Goal: Find specific page/section: Find specific page/section

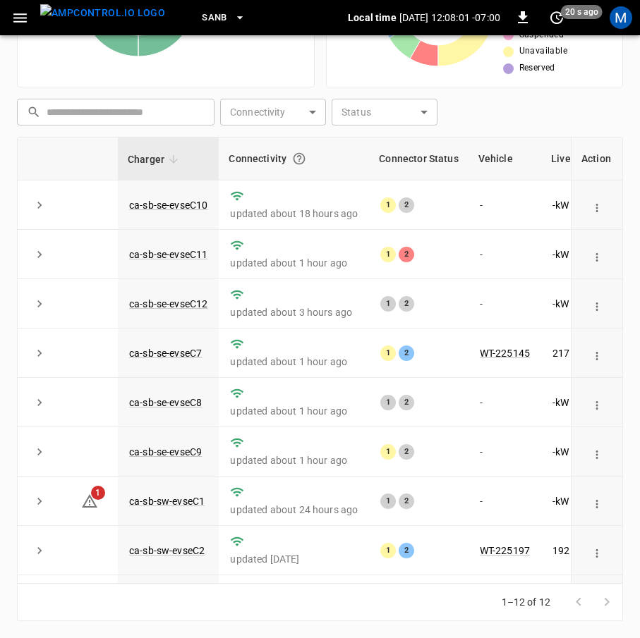
scroll to position [207, 164]
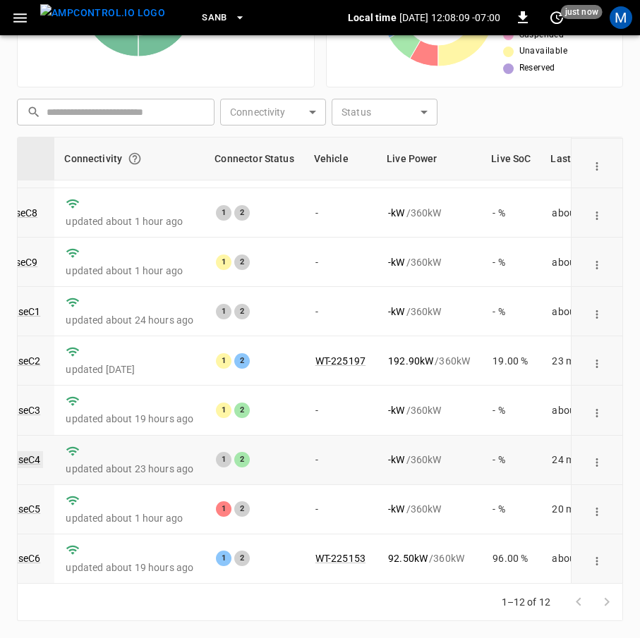
click at [30, 454] on link "ca-sb-sw-evseC4" at bounding box center [2, 459] width 81 height 17
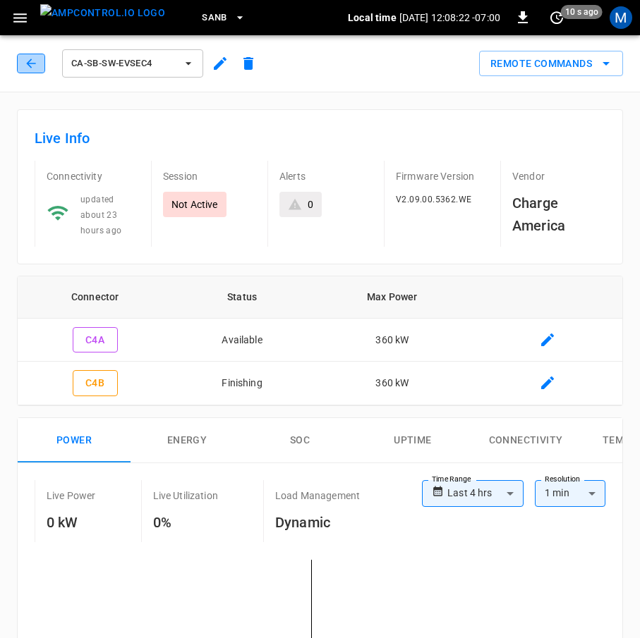
click at [35, 65] on icon "button" at bounding box center [31, 63] width 14 height 14
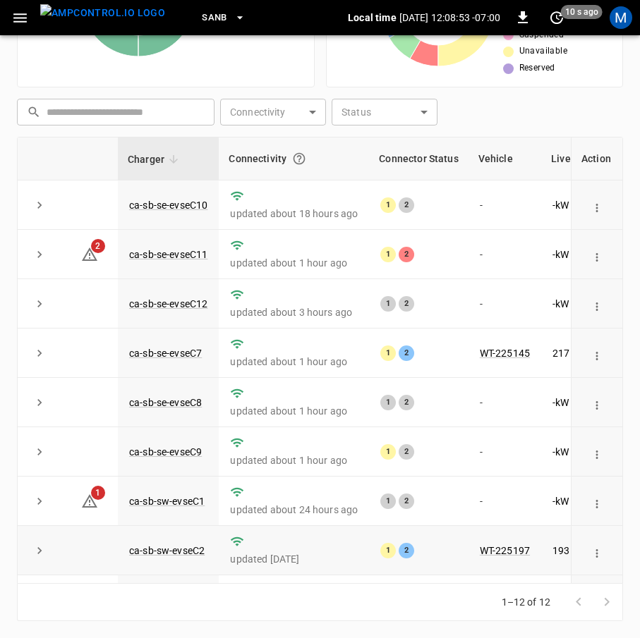
scroll to position [207, 0]
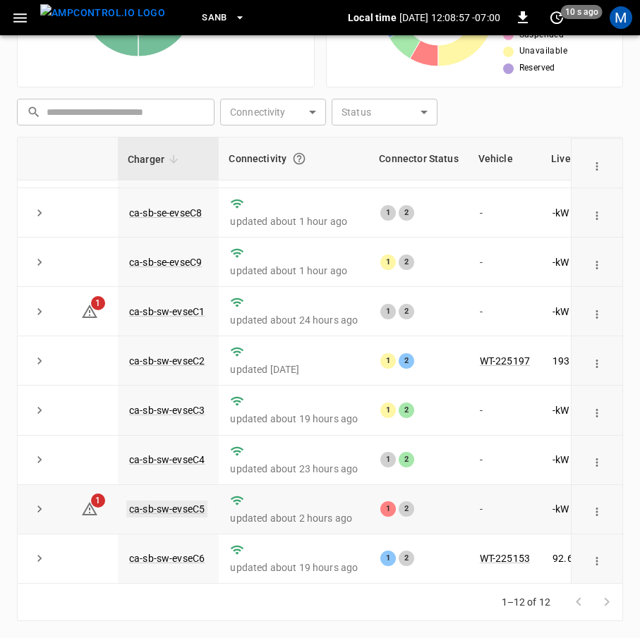
click at [188, 501] on link "ca-sb-sw-evseC5" at bounding box center [166, 509] width 81 height 17
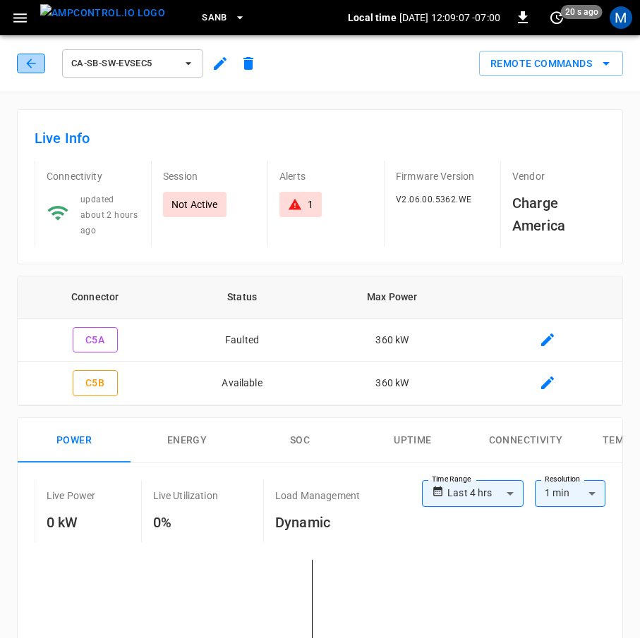
click at [39, 64] on button "button" at bounding box center [31, 64] width 28 height 20
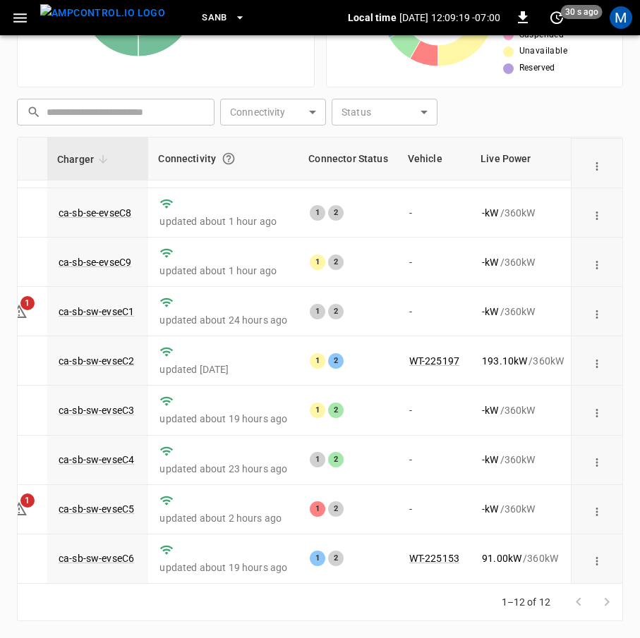
scroll to position [207, 74]
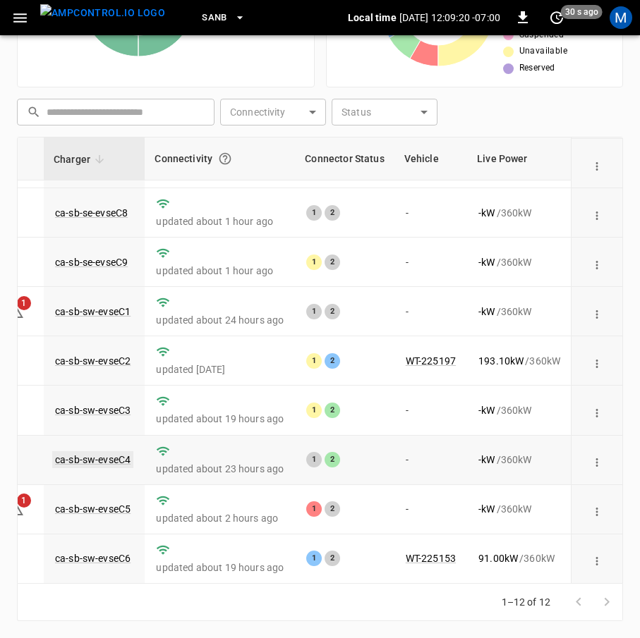
click at [94, 451] on link "ca-sb-sw-evseC4" at bounding box center [92, 459] width 81 height 17
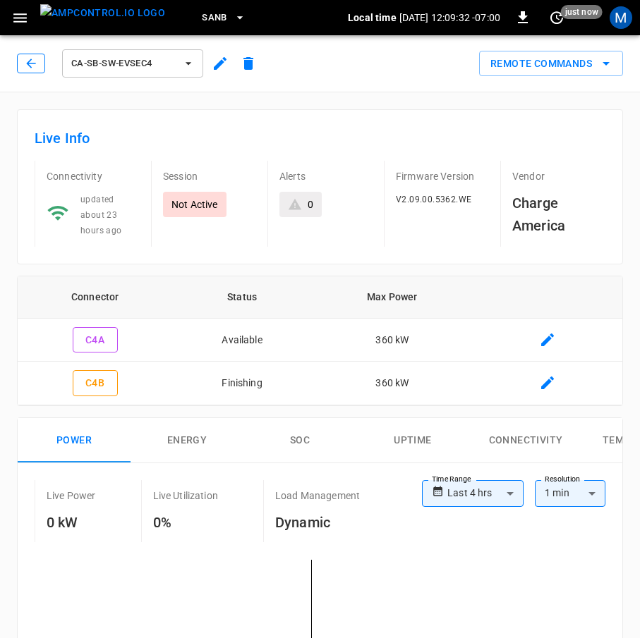
click at [35, 62] on icon "button" at bounding box center [31, 63] width 14 height 14
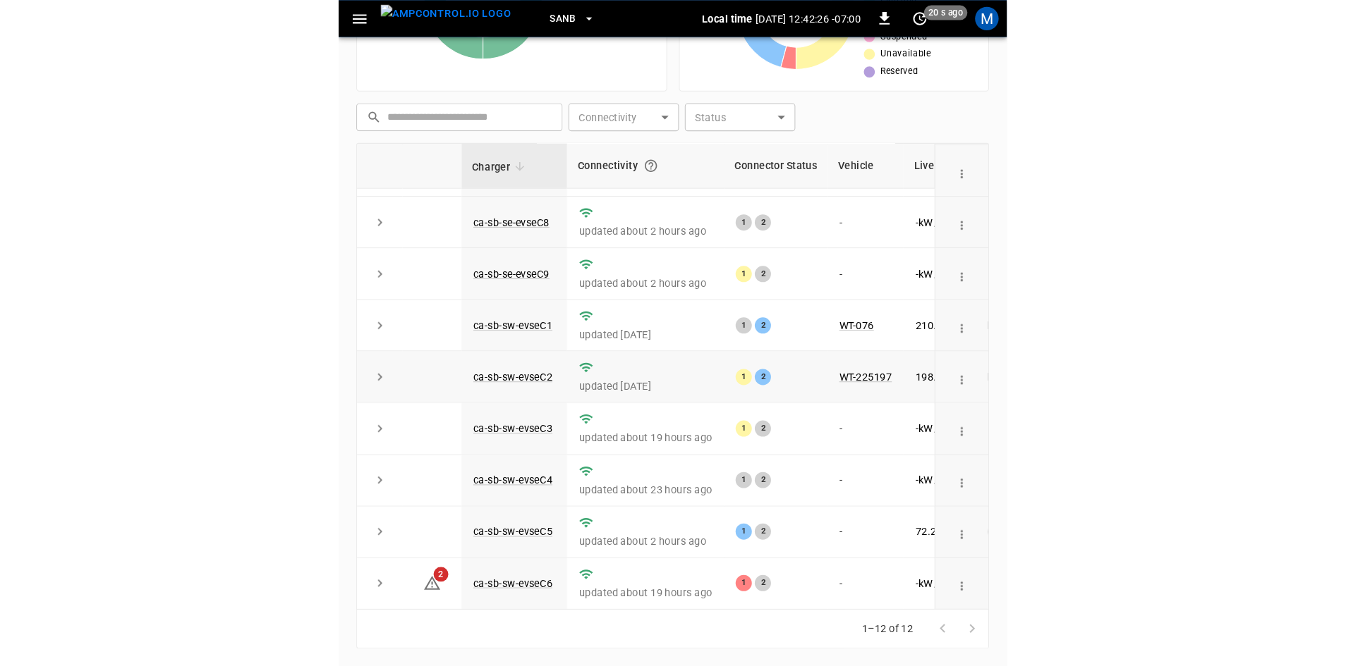
scroll to position [178, 0]
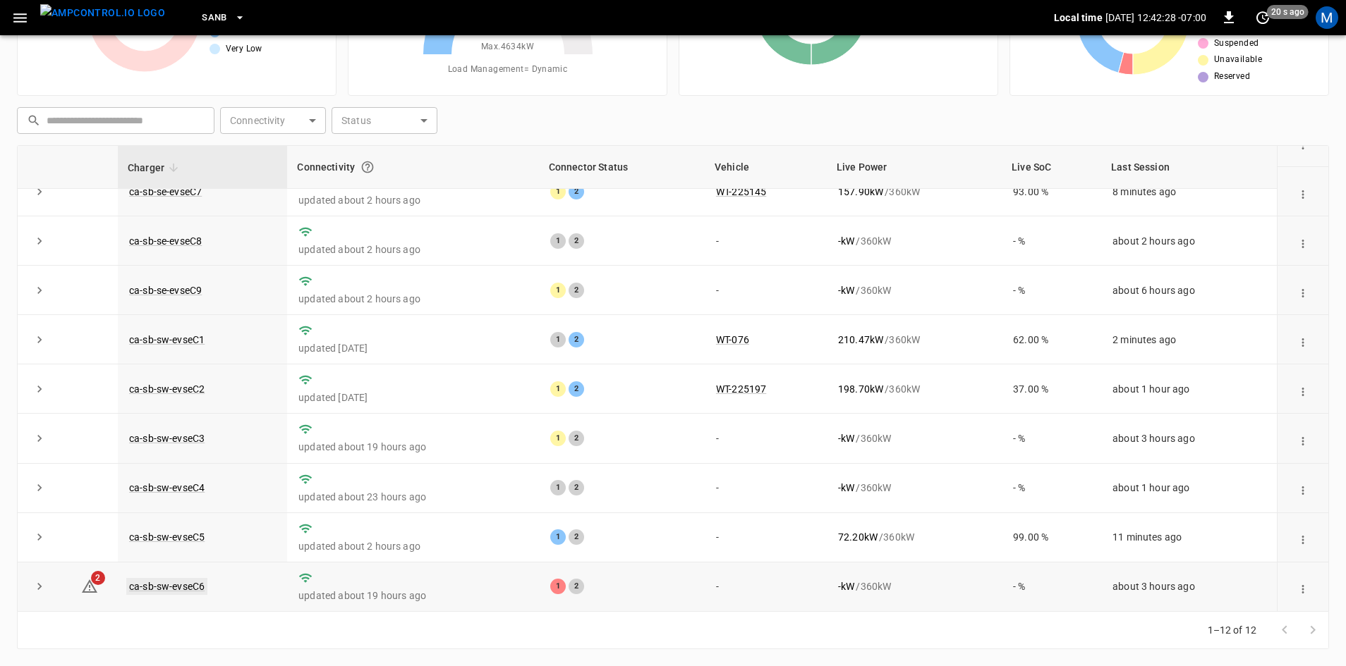
click at [193, 592] on link "ca-sb-sw-evseC6" at bounding box center [166, 586] width 81 height 17
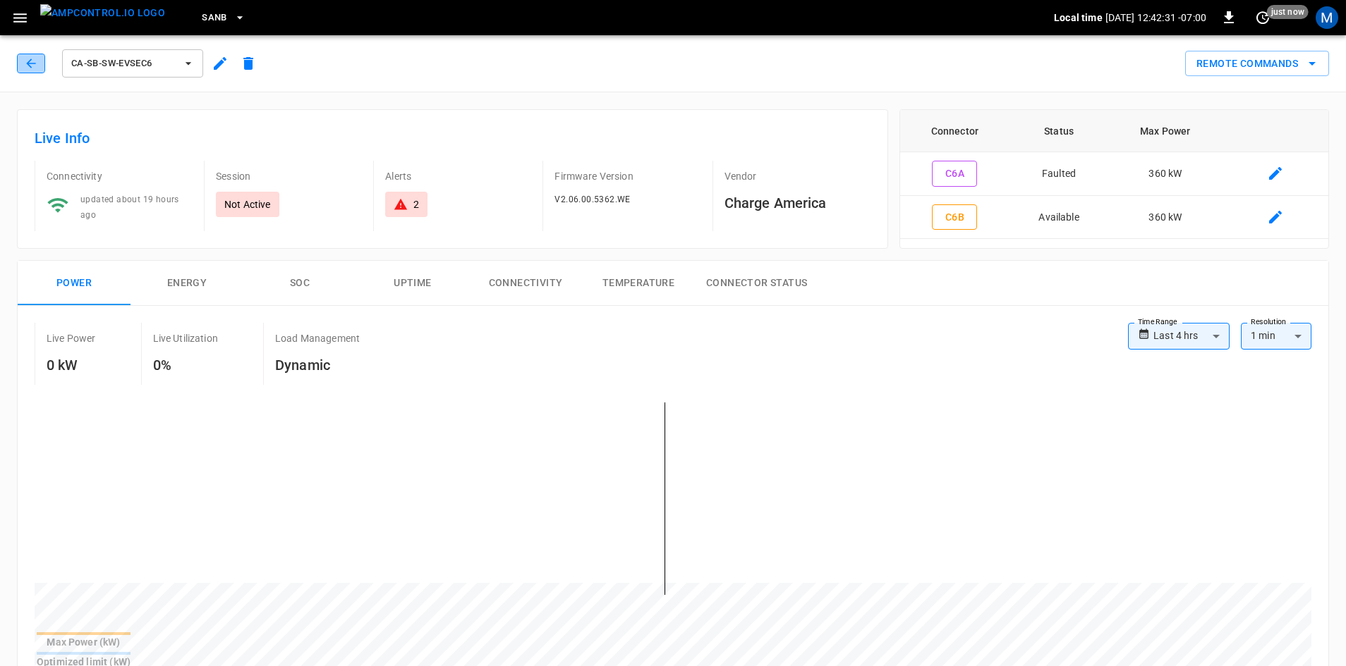
click at [34, 61] on icon "button" at bounding box center [31, 63] width 14 height 14
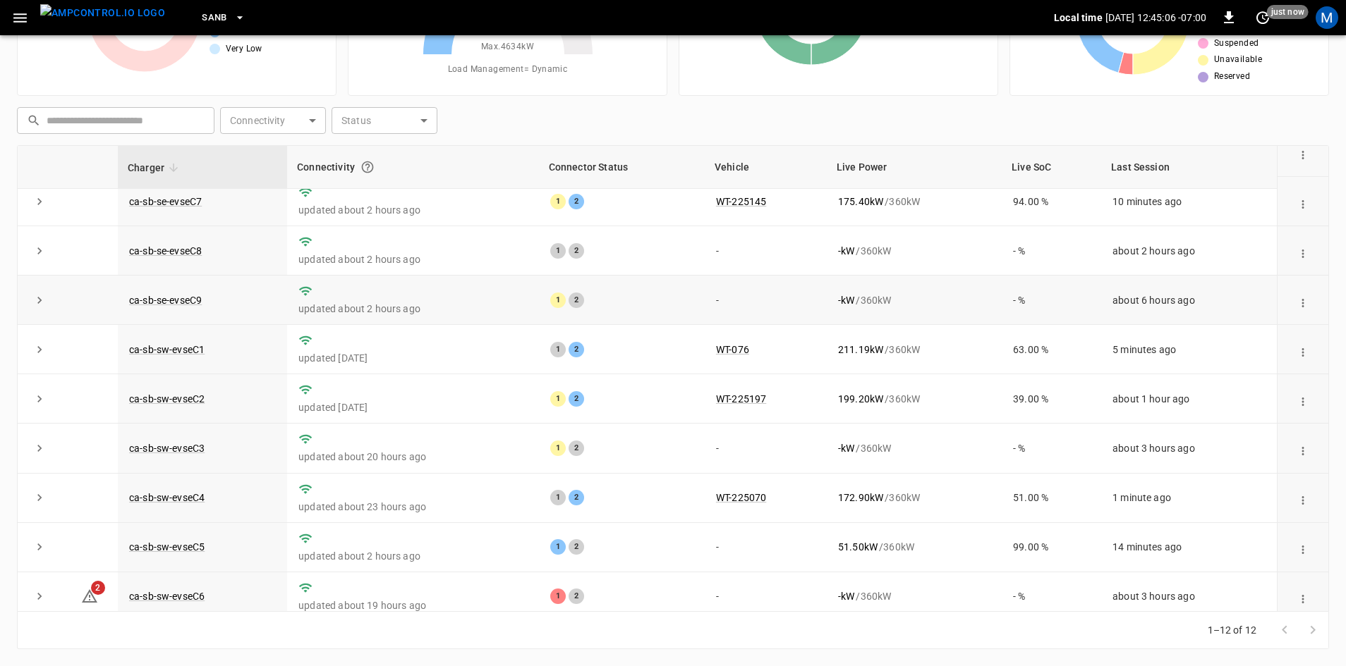
scroll to position [178, 0]
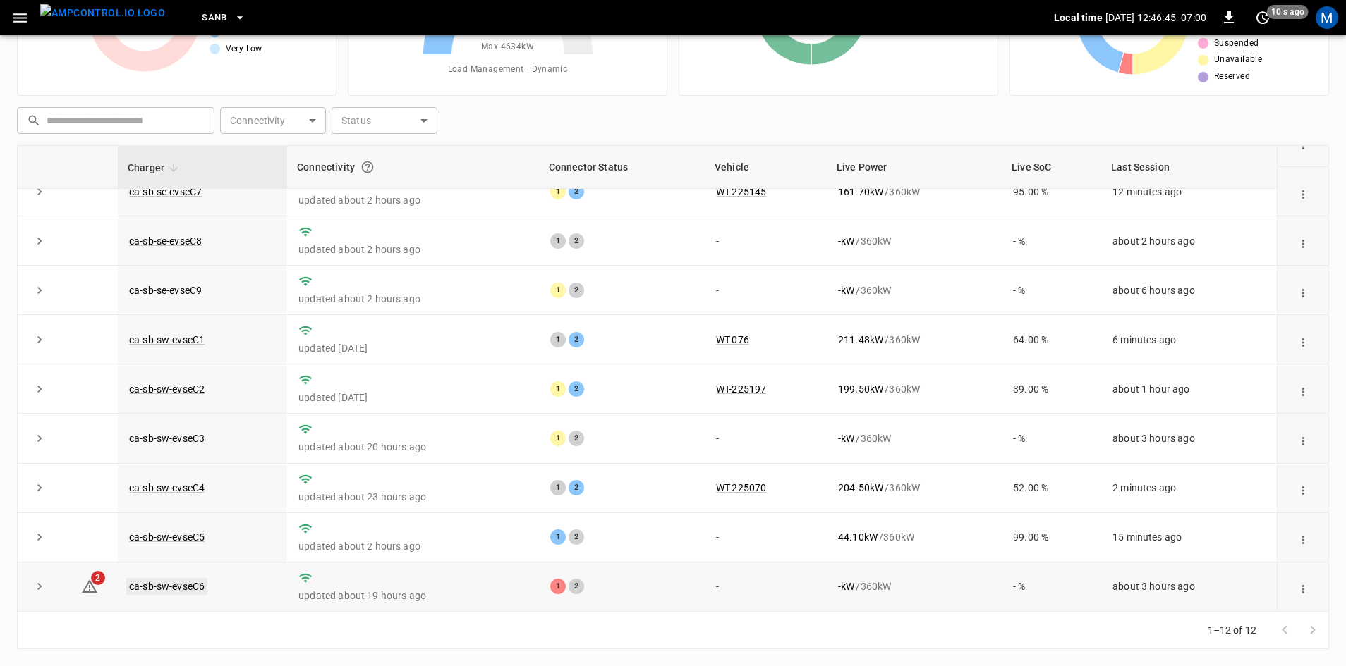
click at [195, 587] on link "ca-sb-sw-evseC6" at bounding box center [166, 586] width 81 height 17
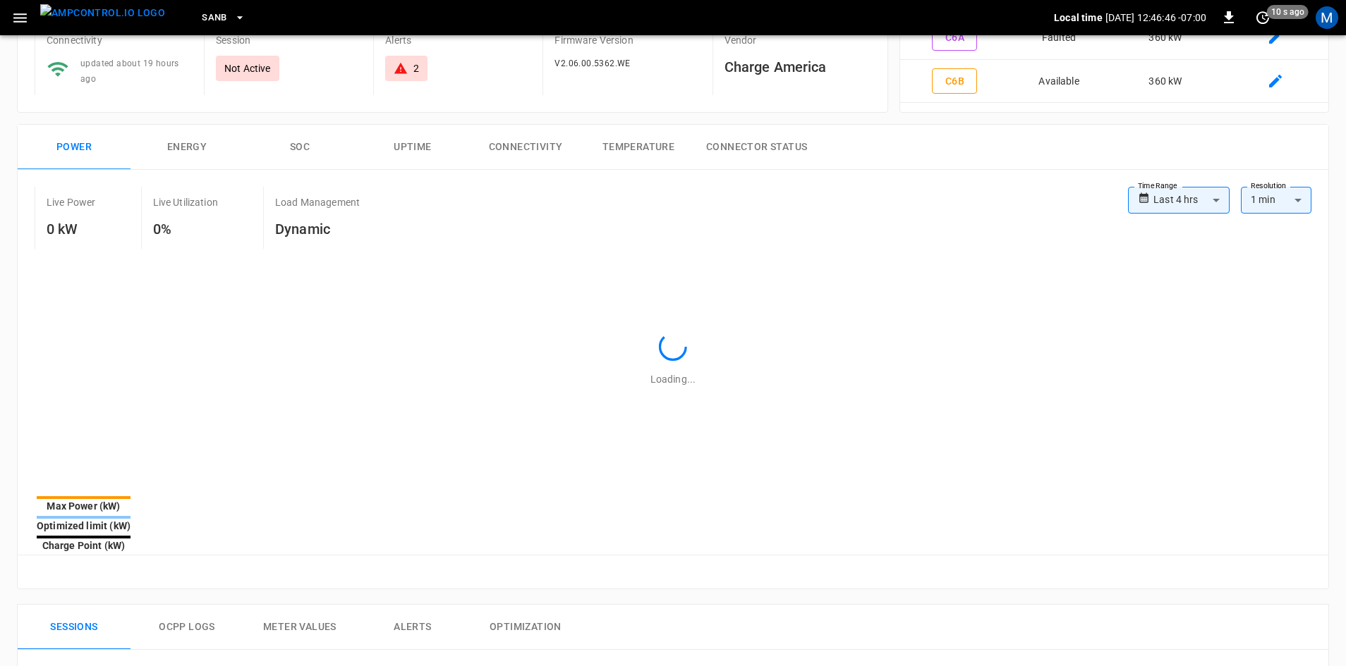
type input "**********"
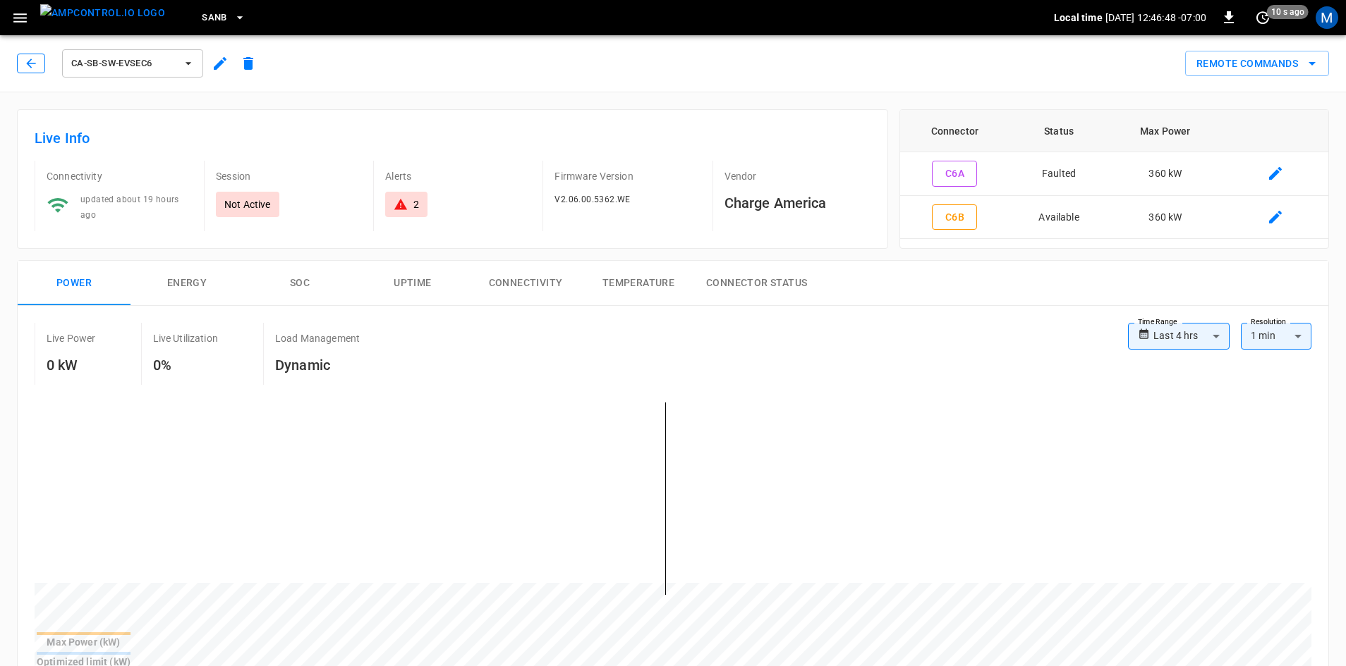
click at [28, 61] on icon "button" at bounding box center [31, 63] width 14 height 14
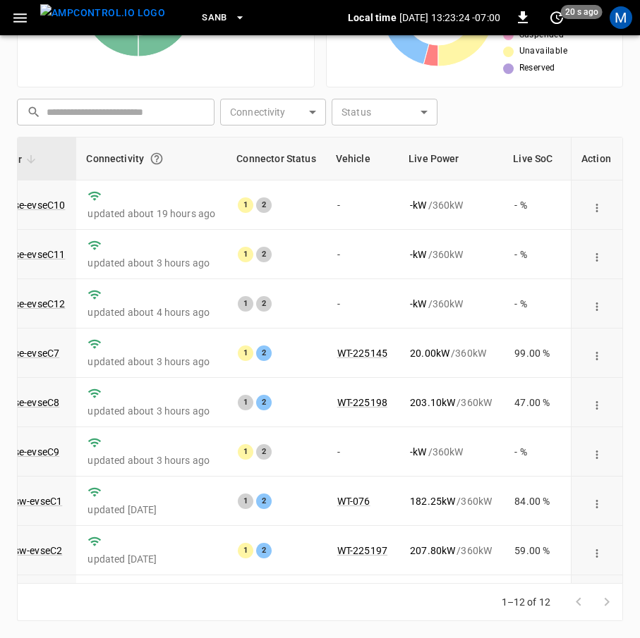
scroll to position [207, 142]
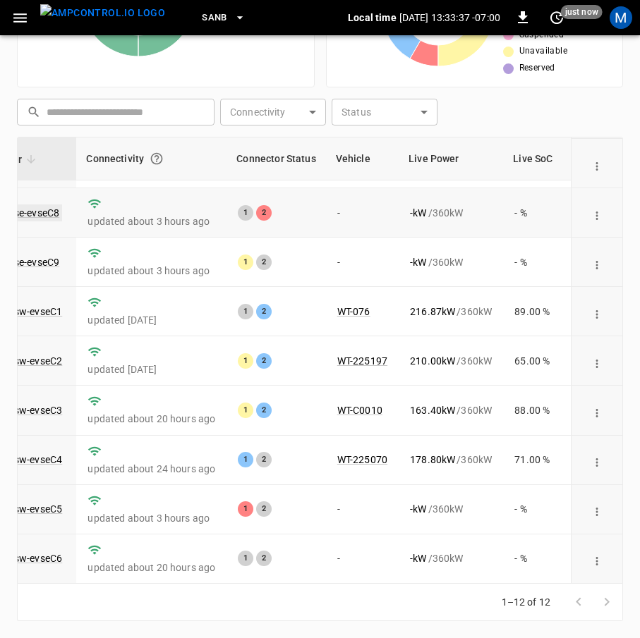
click at [33, 205] on link "ca-sb-se-evseC8" at bounding box center [23, 213] width 78 height 17
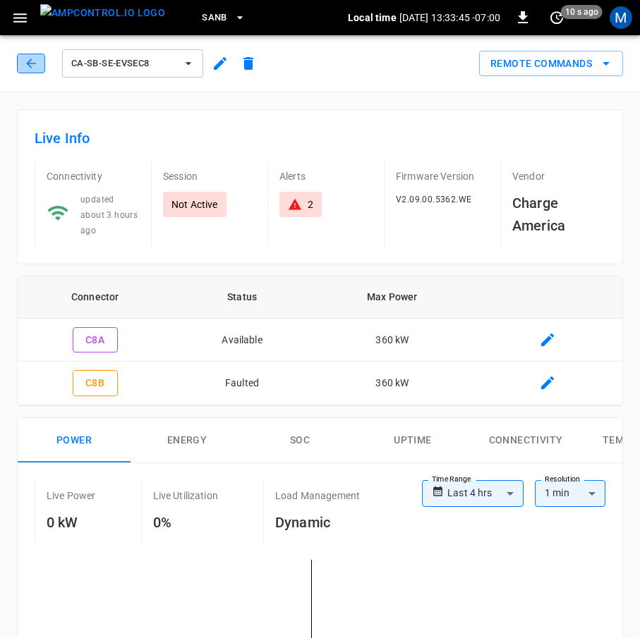
click at [39, 63] on button "button" at bounding box center [31, 64] width 28 height 20
